Goal: Transaction & Acquisition: Purchase product/service

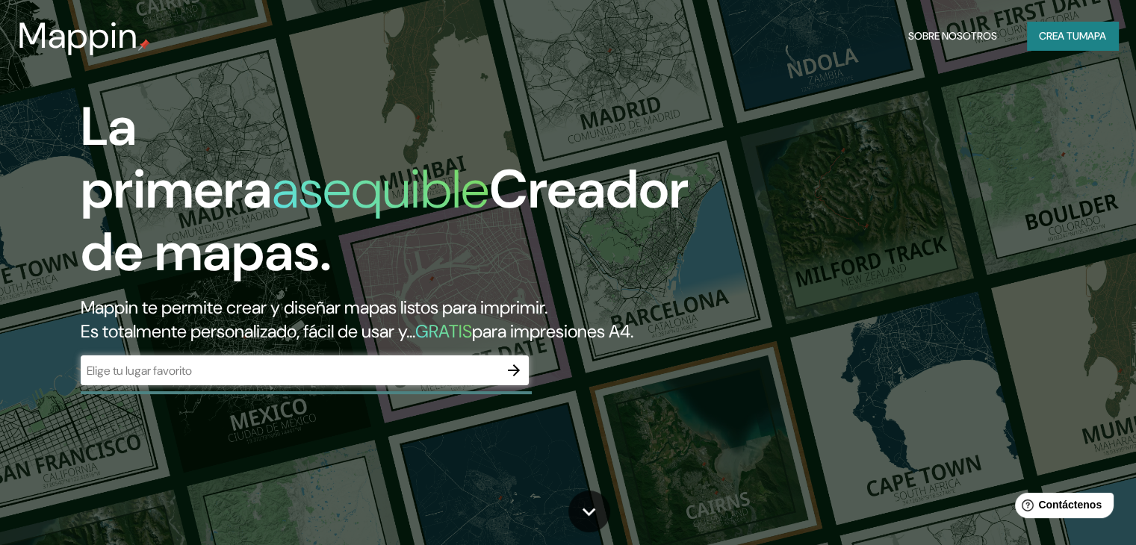
click at [261, 385] on div "​" at bounding box center [305, 371] width 448 height 30
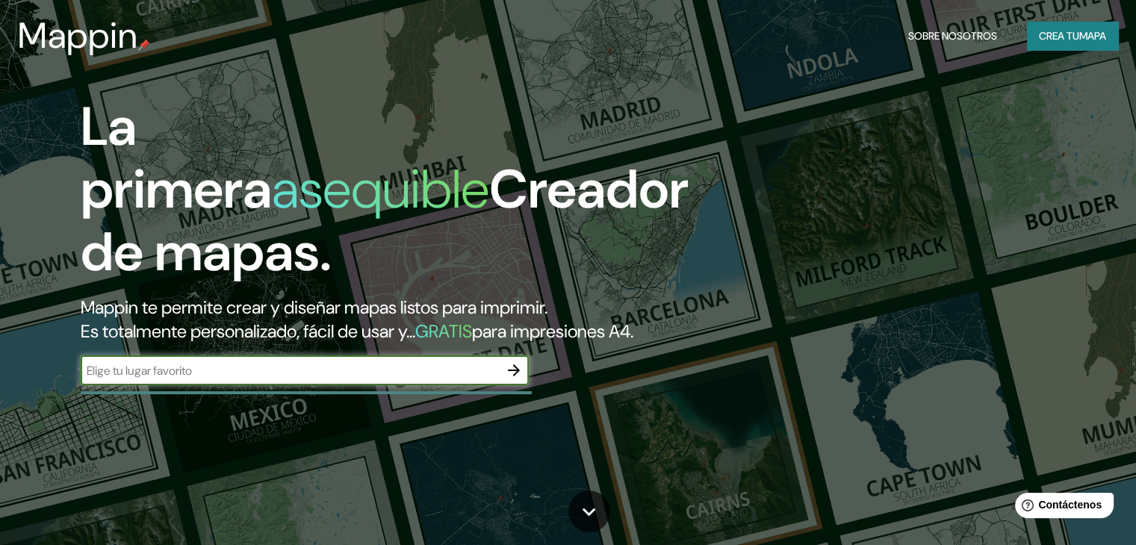
click at [276, 379] on input "text" at bounding box center [290, 370] width 418 height 17
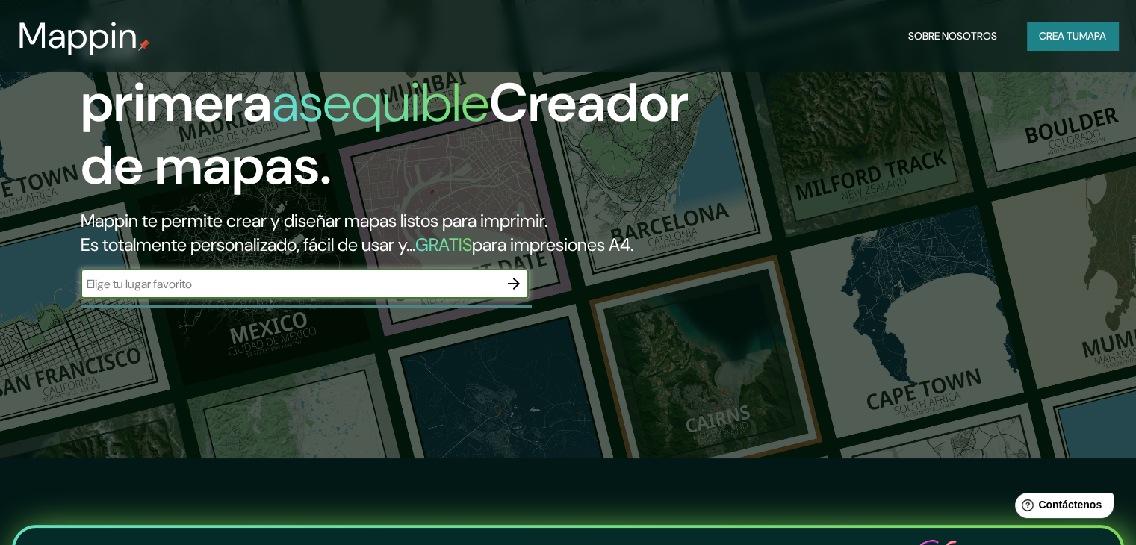
scroll to position [105, 0]
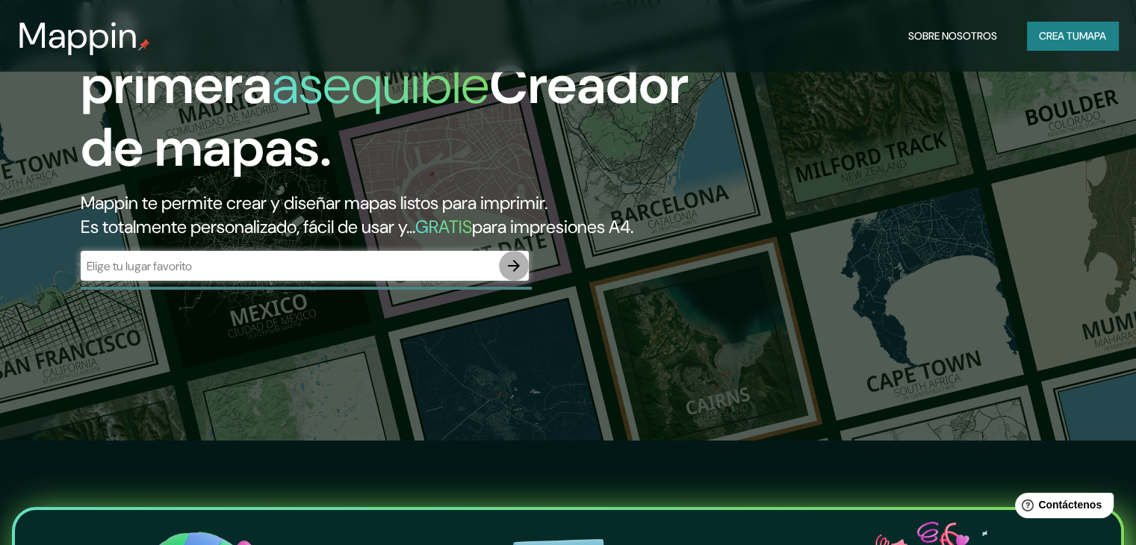
click at [514, 275] on icon "button" at bounding box center [514, 266] width 18 height 18
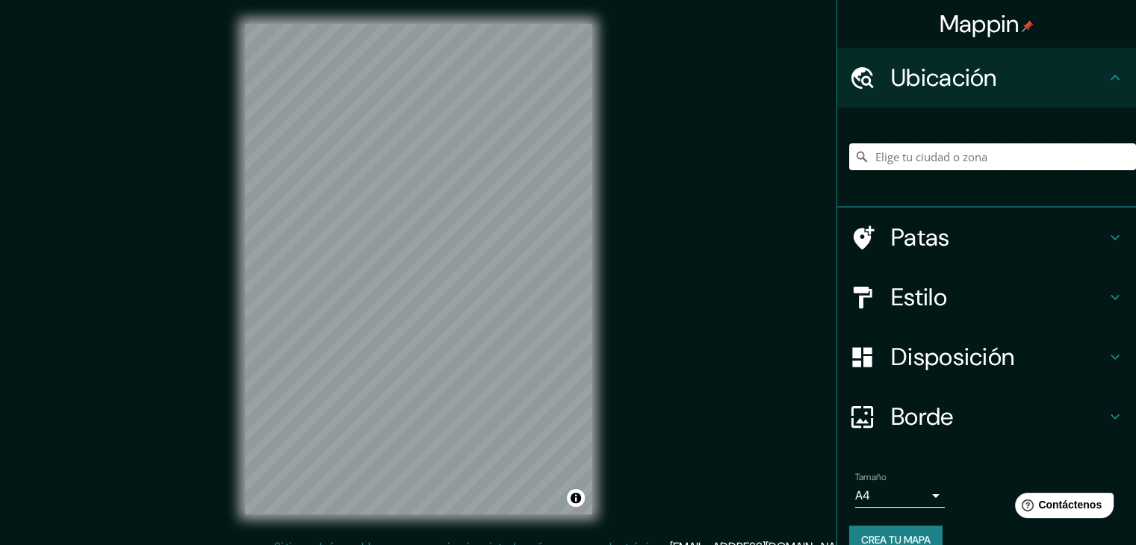
click at [913, 146] on input "Elige tu ciudad o zona" at bounding box center [992, 156] width 287 height 27
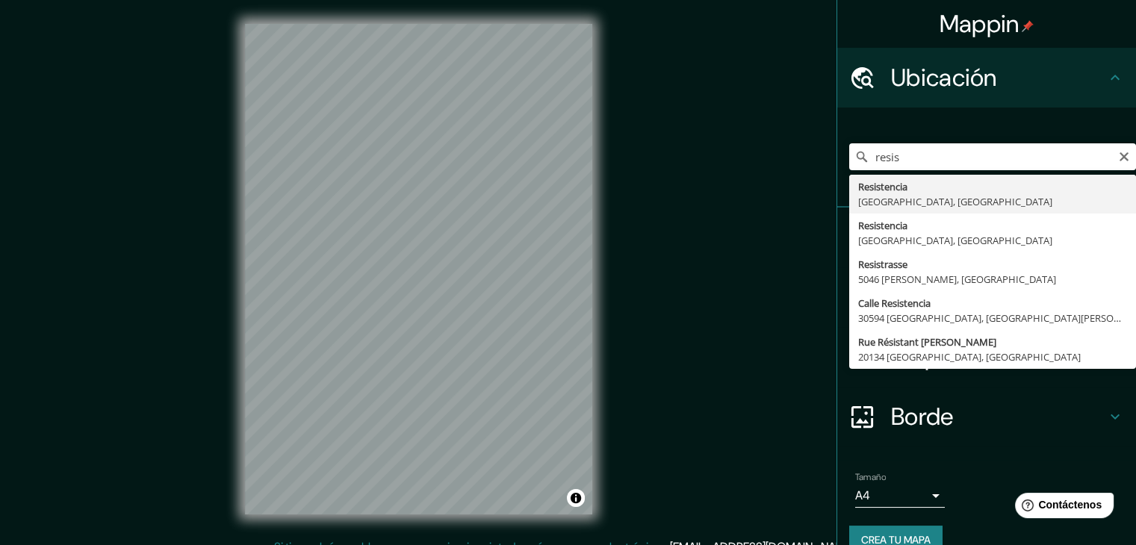
type input "Resistencia, [GEOGRAPHIC_DATA], [GEOGRAPHIC_DATA]"
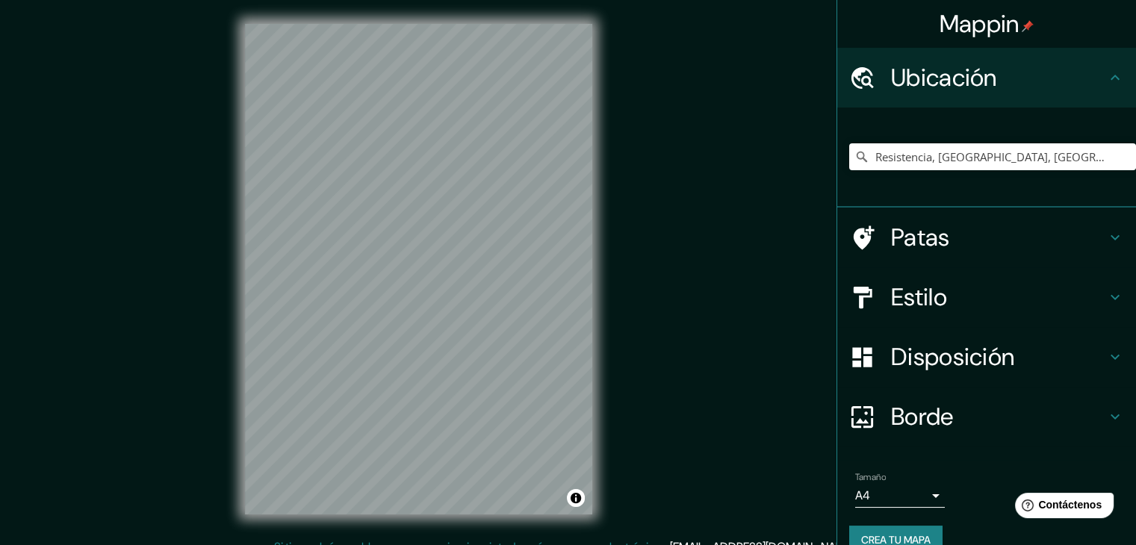
click at [615, 236] on div "© Mapbox © OpenStreetMap Improve this map" at bounding box center [418, 269] width 395 height 538
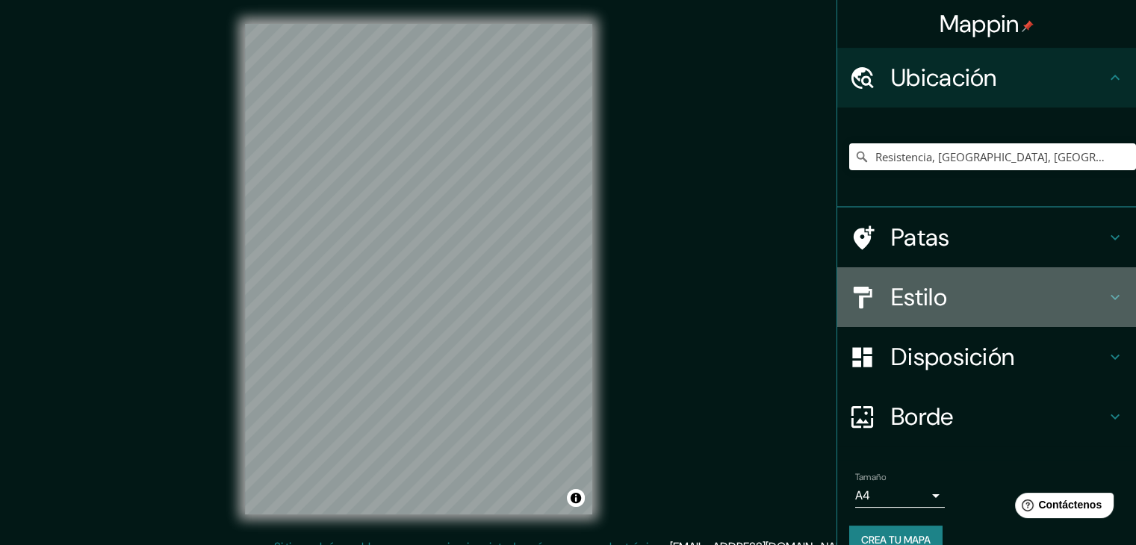
click at [893, 287] on font "Estilo" at bounding box center [919, 297] width 56 height 31
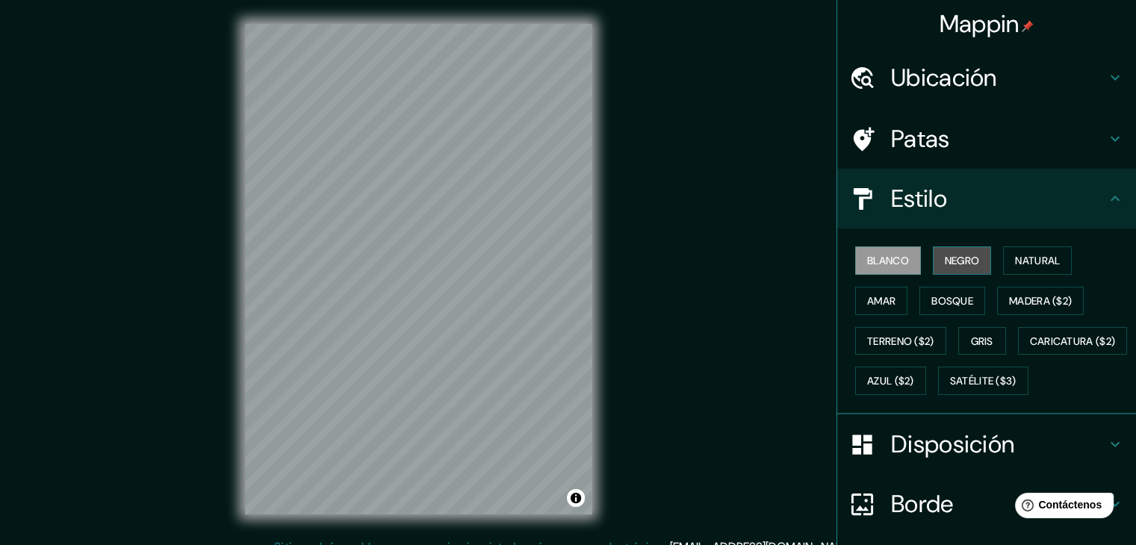
click at [945, 257] on font "Negro" at bounding box center [962, 260] width 35 height 13
click at [986, 257] on div "Blanco Negro Natural Amar Bosque Madera ($2) Terreno ($2) Gris Caricatura ($2) …" at bounding box center [992, 320] width 287 height 161
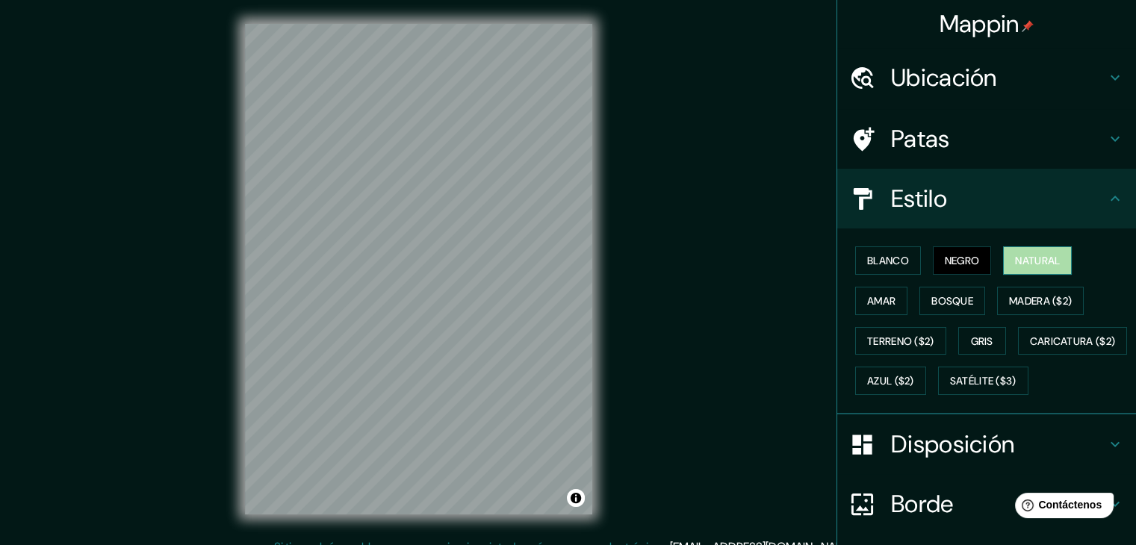
click at [1043, 259] on font "Natural" at bounding box center [1037, 260] width 45 height 13
click at [919, 299] on button "Bosque" at bounding box center [952, 301] width 66 height 28
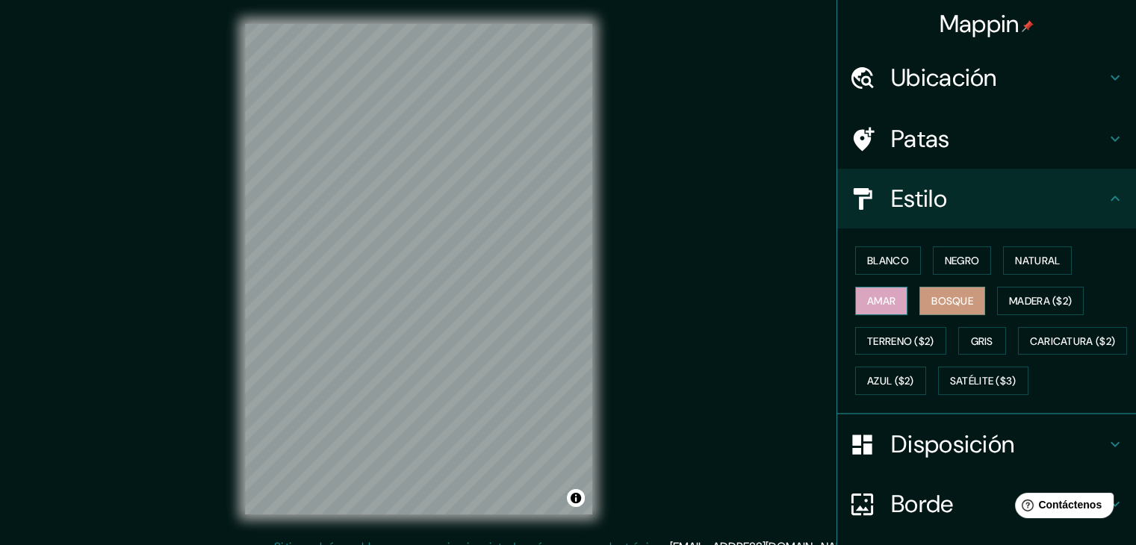
click at [888, 299] on button "Amar" at bounding box center [881, 301] width 52 height 28
click at [1043, 264] on font "Natural" at bounding box center [1037, 260] width 45 height 13
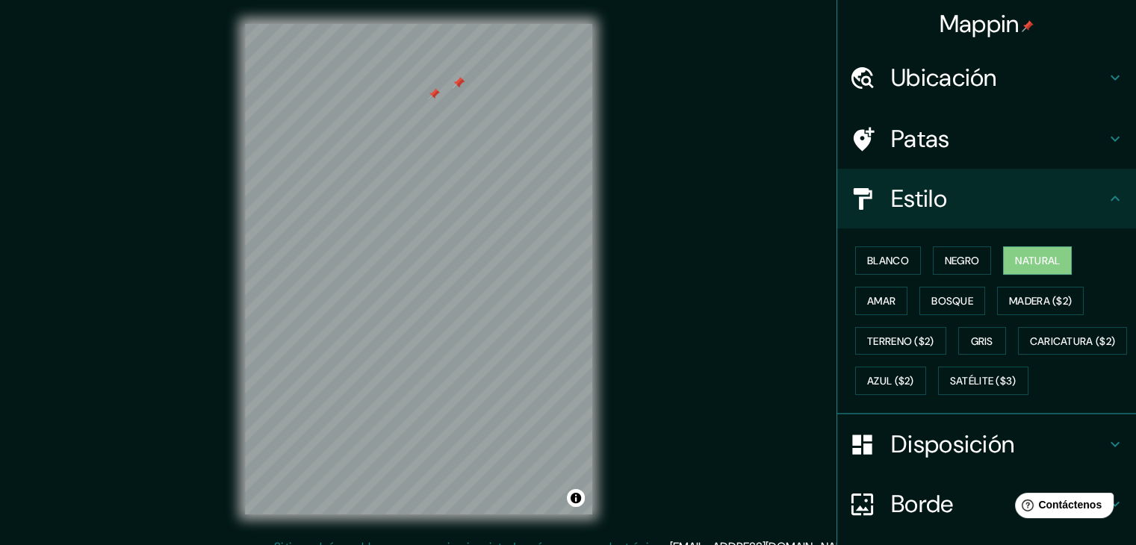
click at [460, 84] on div at bounding box center [459, 83] width 12 height 12
click at [457, 81] on div at bounding box center [459, 83] width 12 height 12
click at [881, 254] on font "Blanco" at bounding box center [888, 260] width 42 height 13
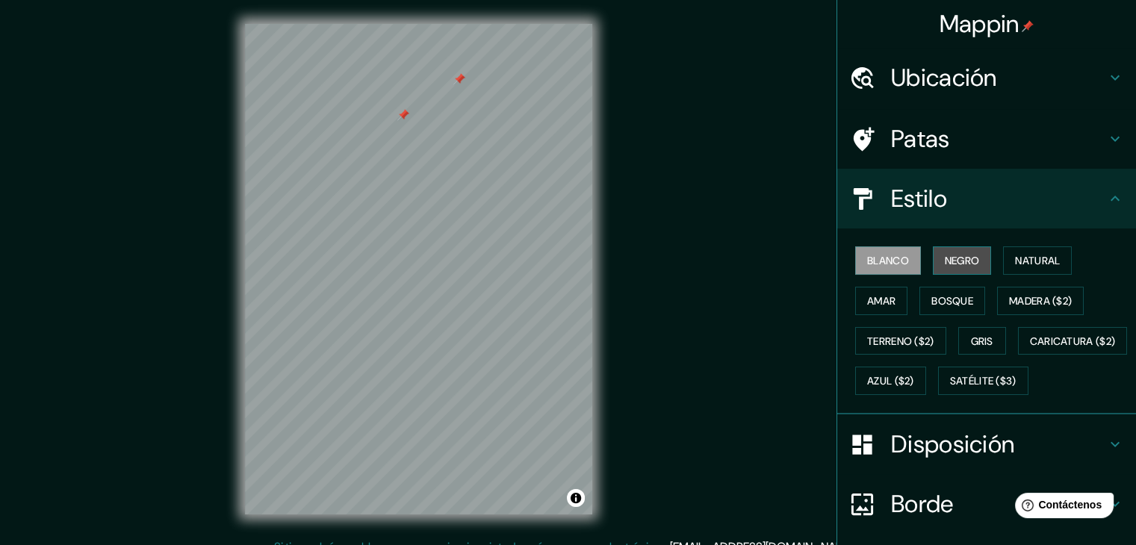
click at [945, 252] on font "Negro" at bounding box center [962, 260] width 35 height 19
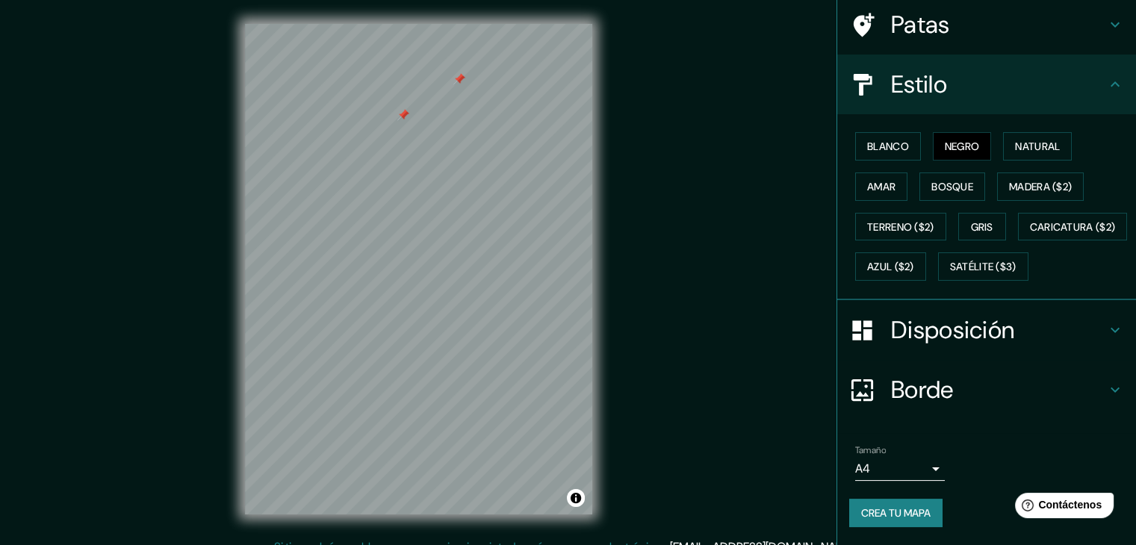
scroll to position [140, 0]
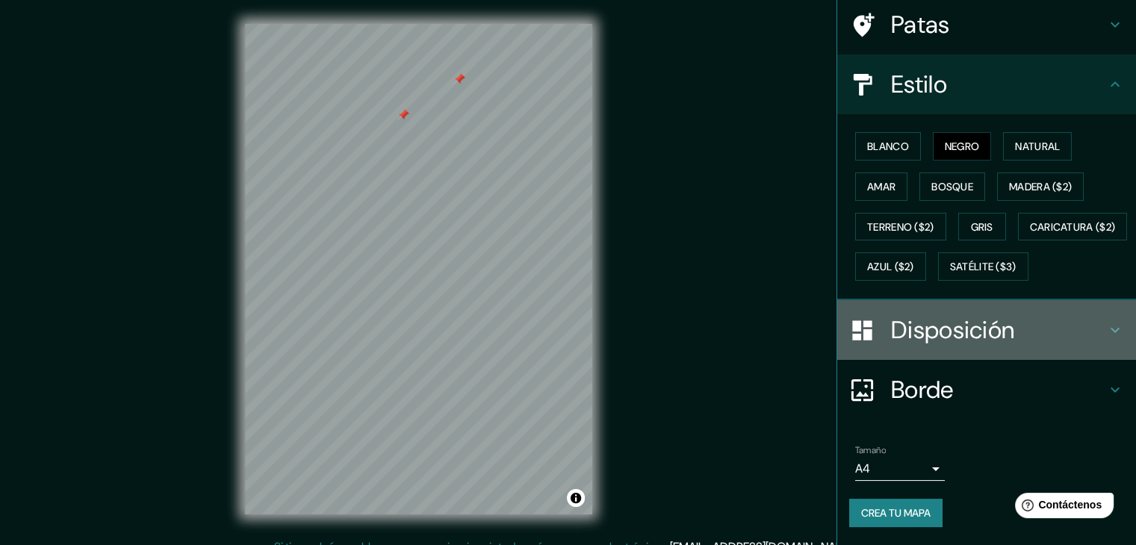
click at [909, 346] on font "Disposición" at bounding box center [952, 329] width 123 height 31
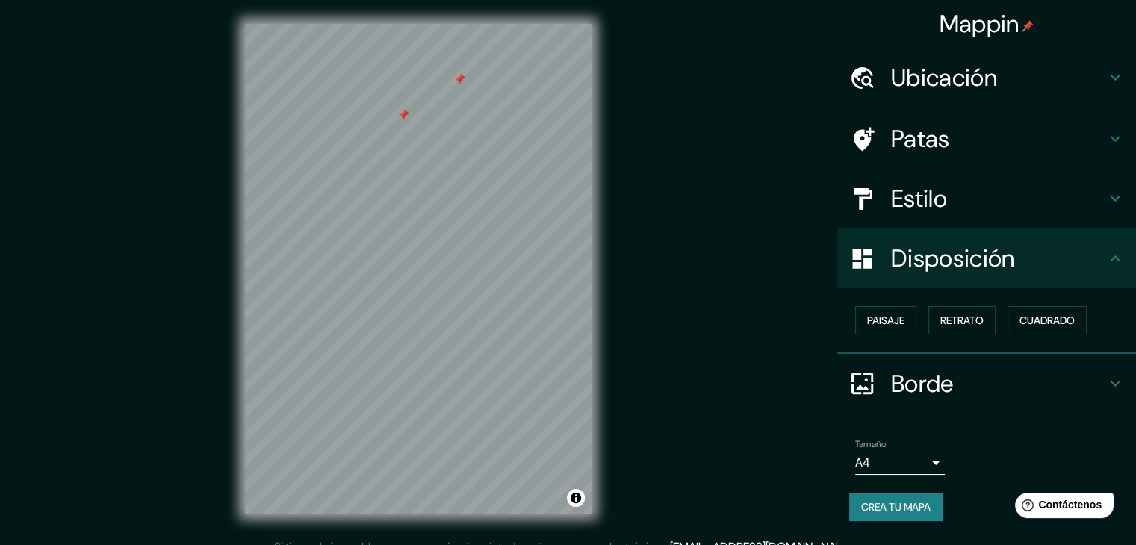
scroll to position [0, 0]
click at [878, 308] on button "Paisaje" at bounding box center [885, 320] width 61 height 28
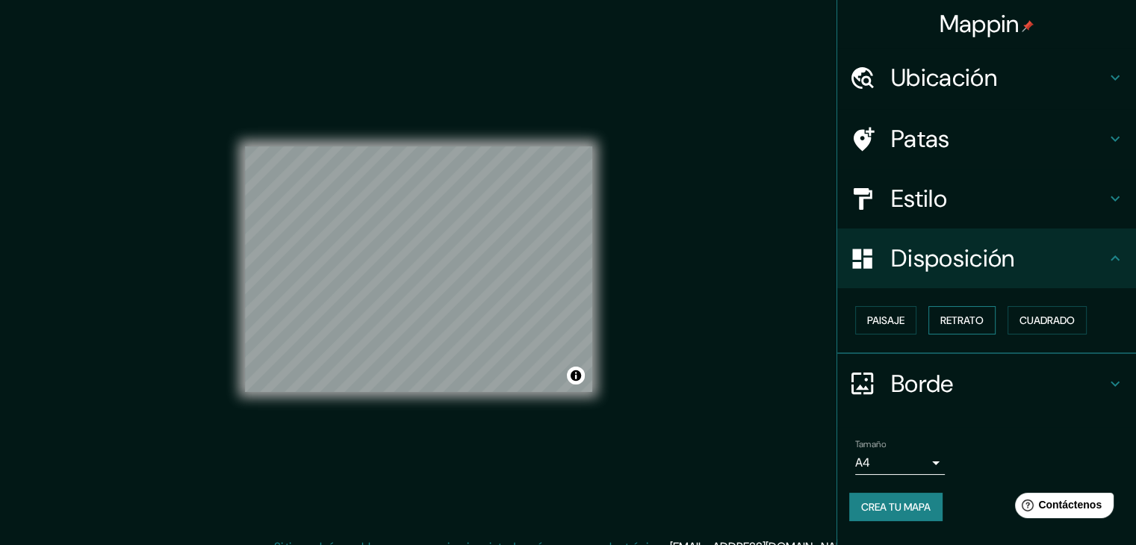
click at [973, 327] on font "Retrato" at bounding box center [961, 320] width 43 height 19
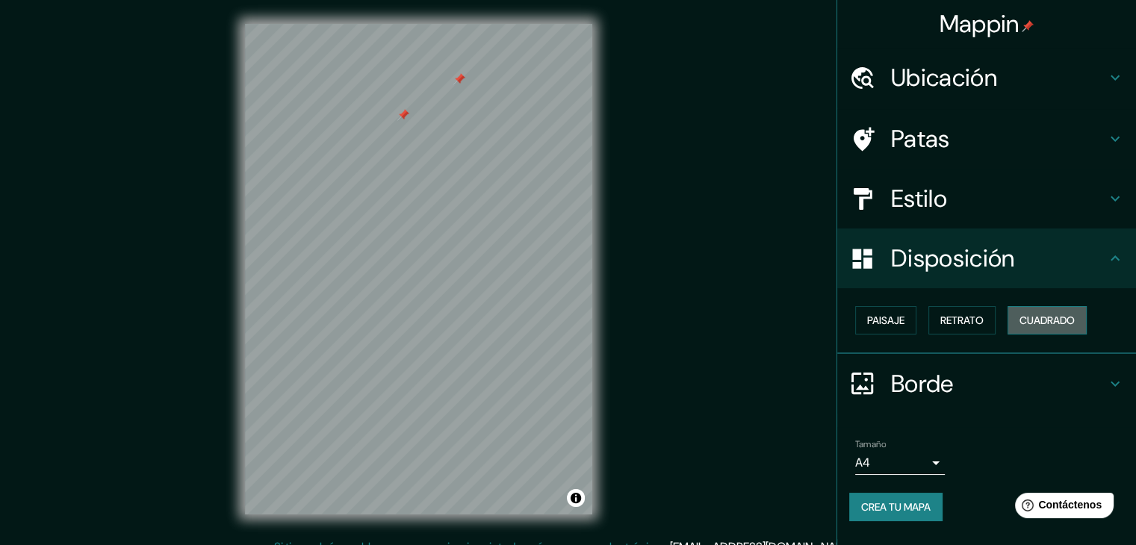
click at [1040, 319] on font "Cuadrado" at bounding box center [1046, 320] width 55 height 13
